Goal: Information Seeking & Learning: Learn about a topic

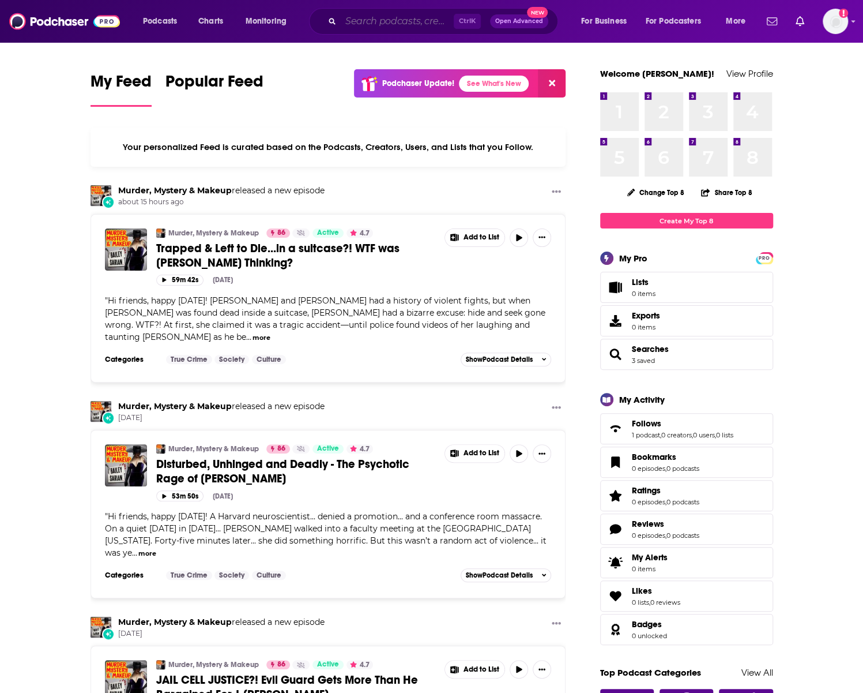
click at [432, 19] on input "Search podcasts, credits, & more..." at bounding box center [397, 21] width 113 height 18
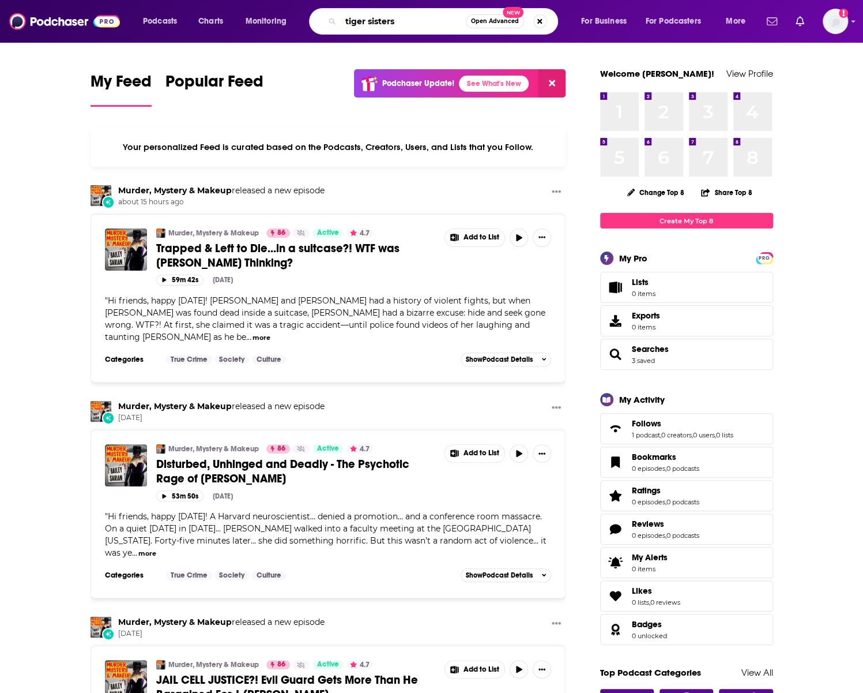
type input "tiger sisters"
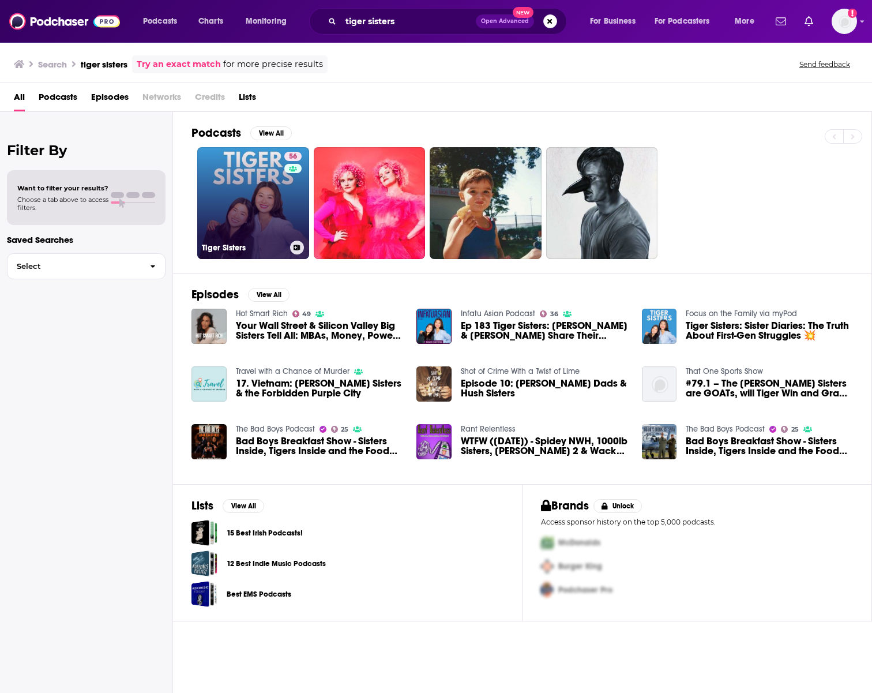
click at [245, 201] on link "56 Tiger Sisters" at bounding box center [253, 203] width 112 height 112
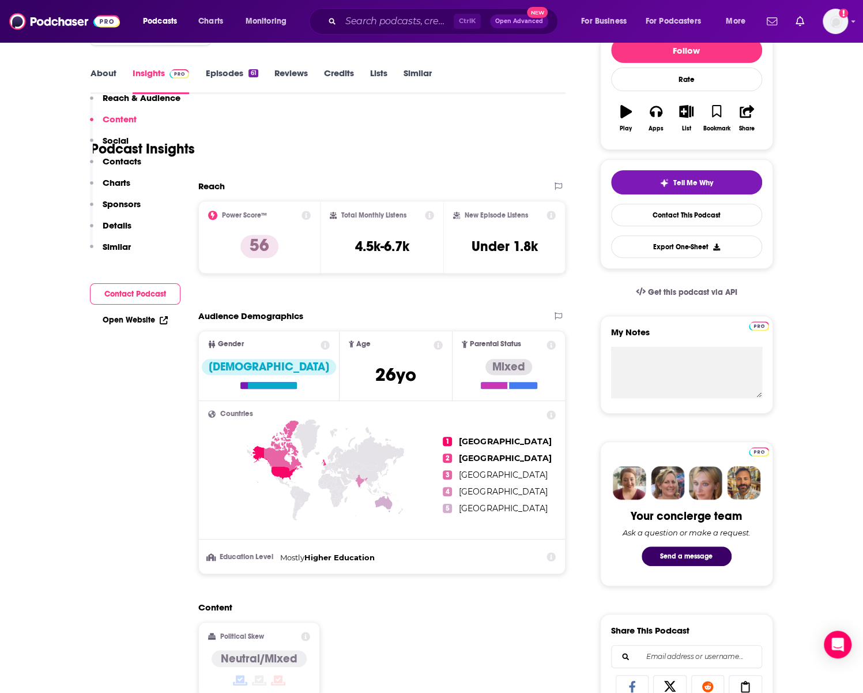
scroll to position [58, 0]
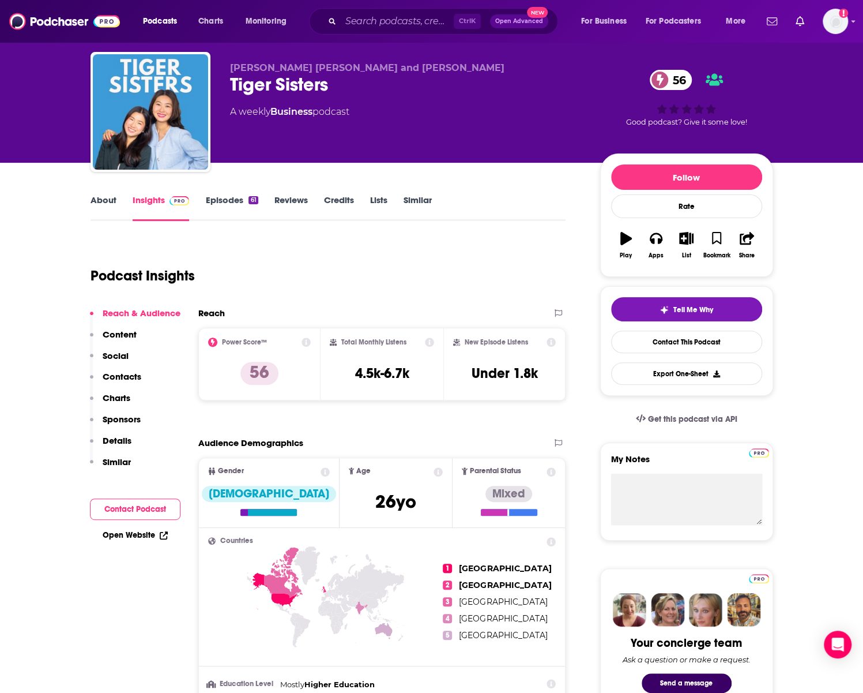
scroll to position [0, 0]
